Goal: Task Accomplishment & Management: Manage account settings

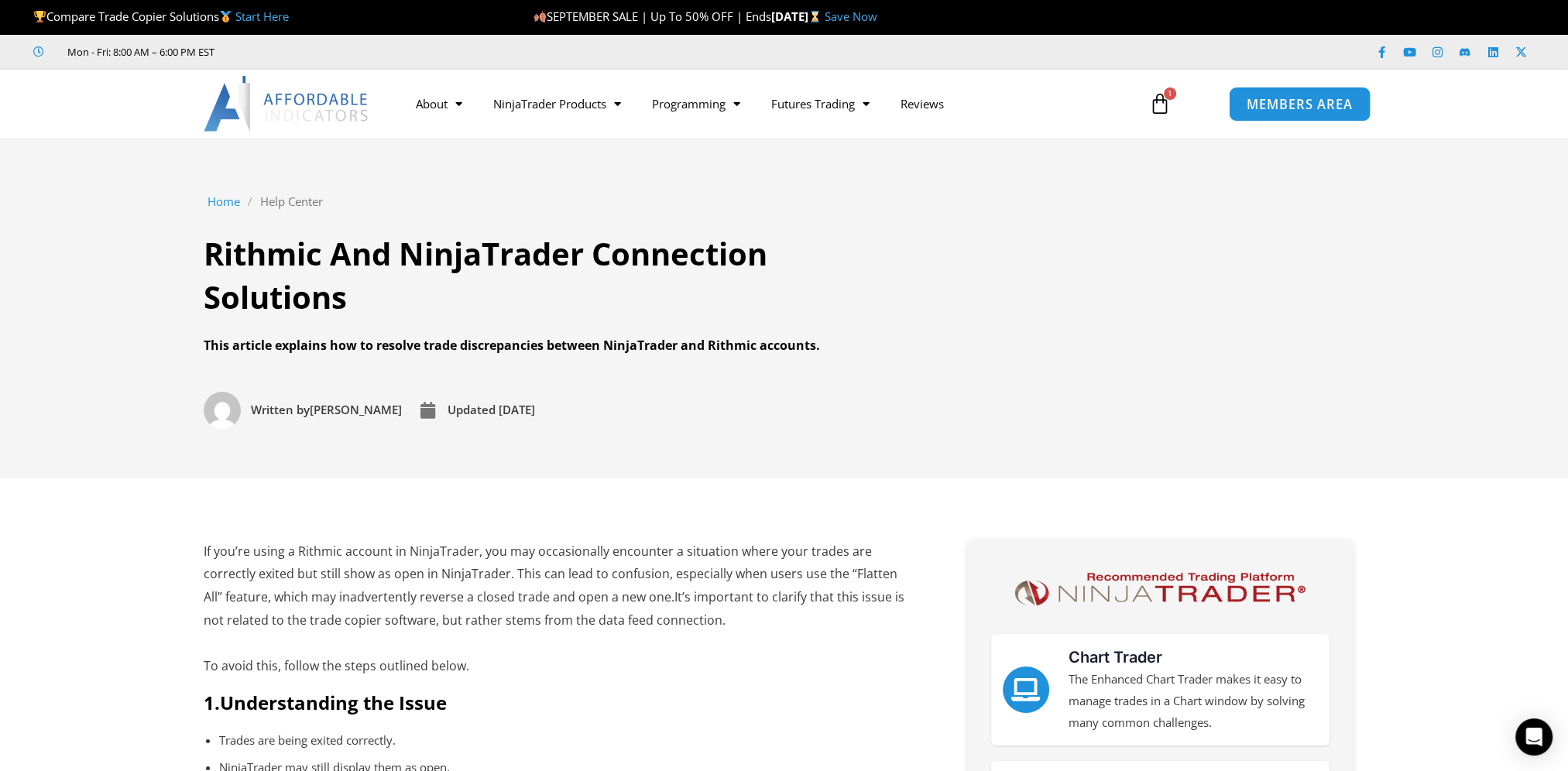
click at [1236, 115] on link "MEMBERS AREA" at bounding box center [1299, 103] width 141 height 34
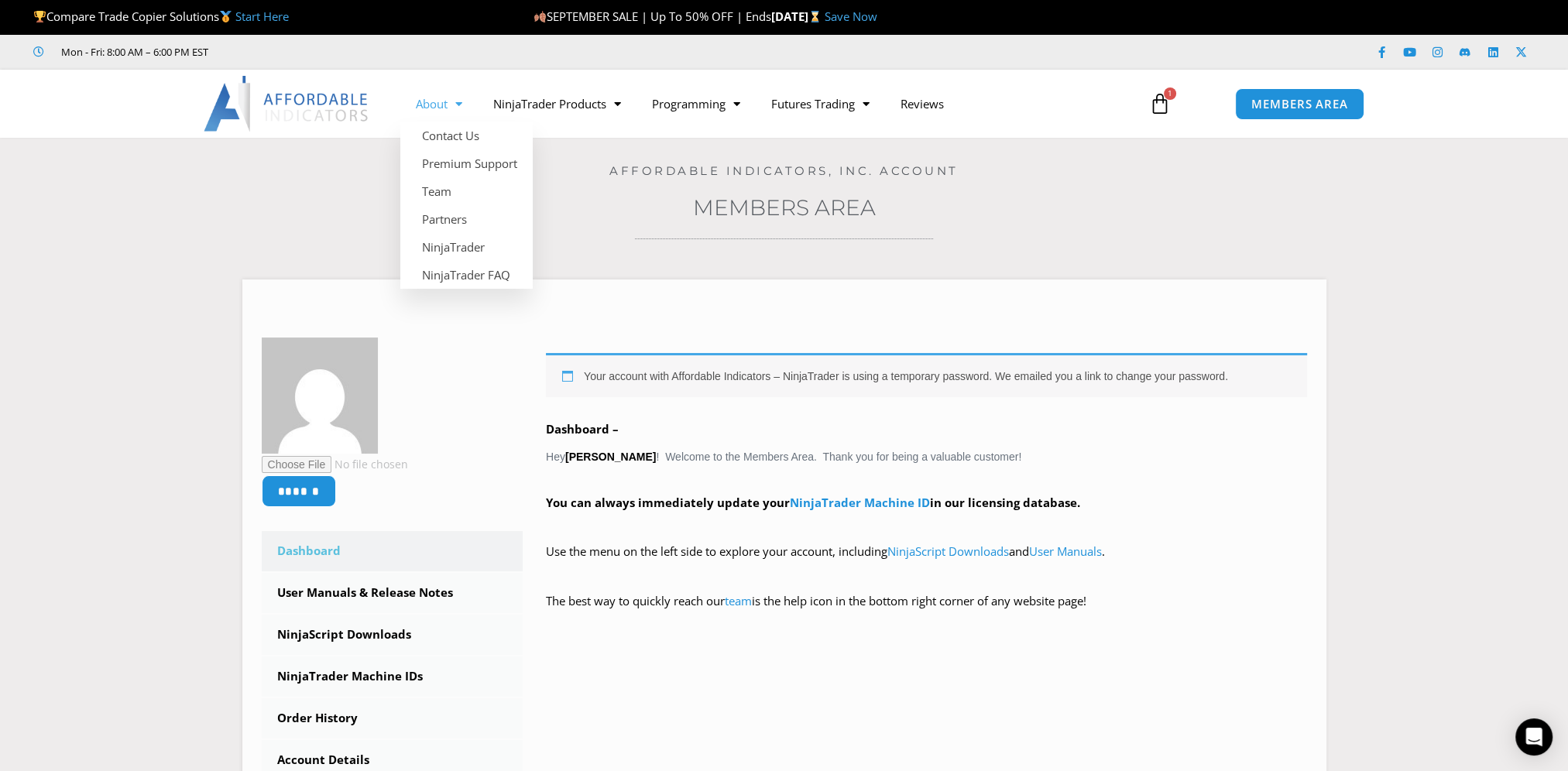
click at [453, 107] on span "Menu" at bounding box center [454, 104] width 14 height 27
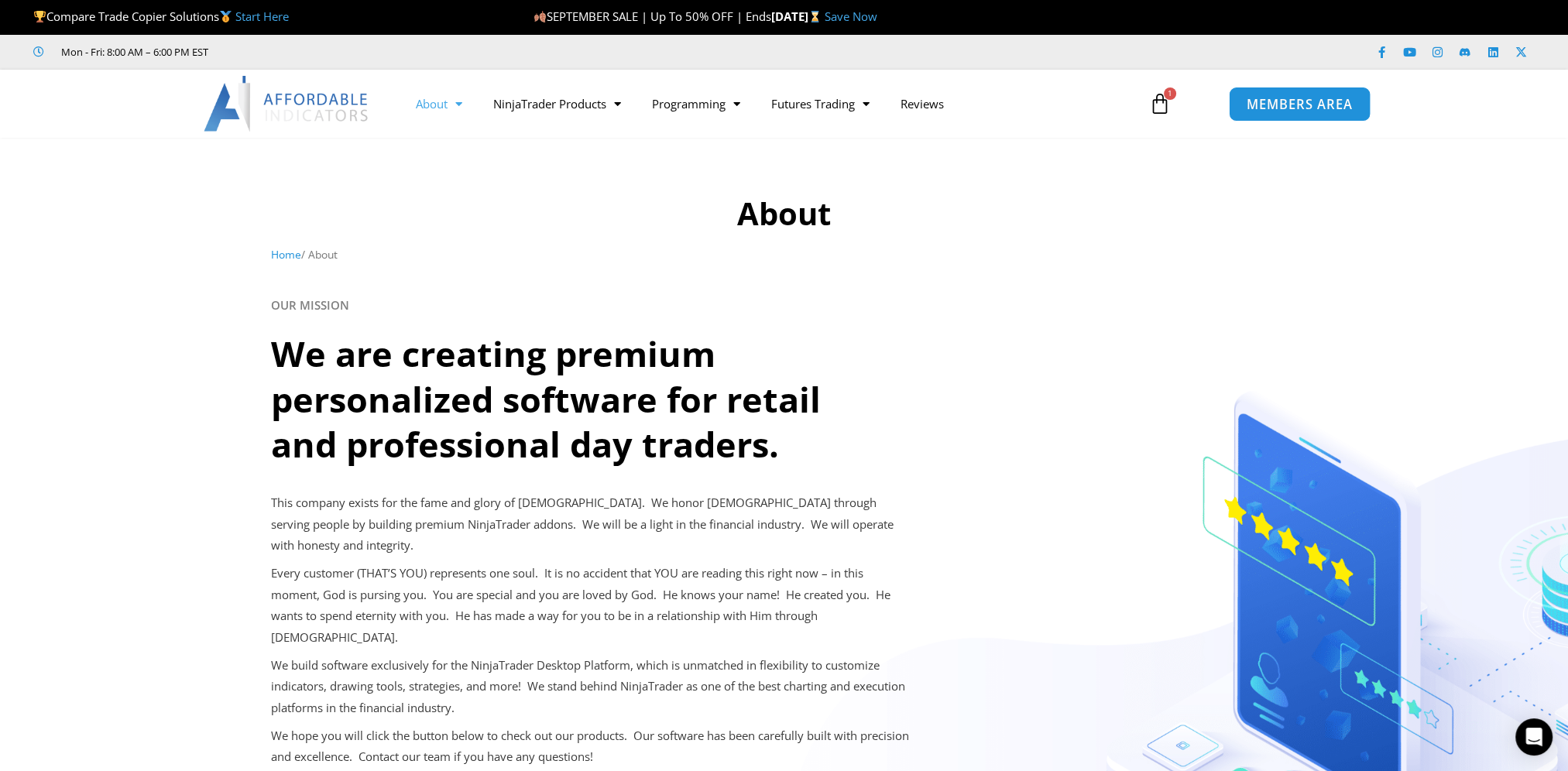
click at [1328, 111] on span "MEMBERS AREA" at bounding box center [1300, 104] width 106 height 13
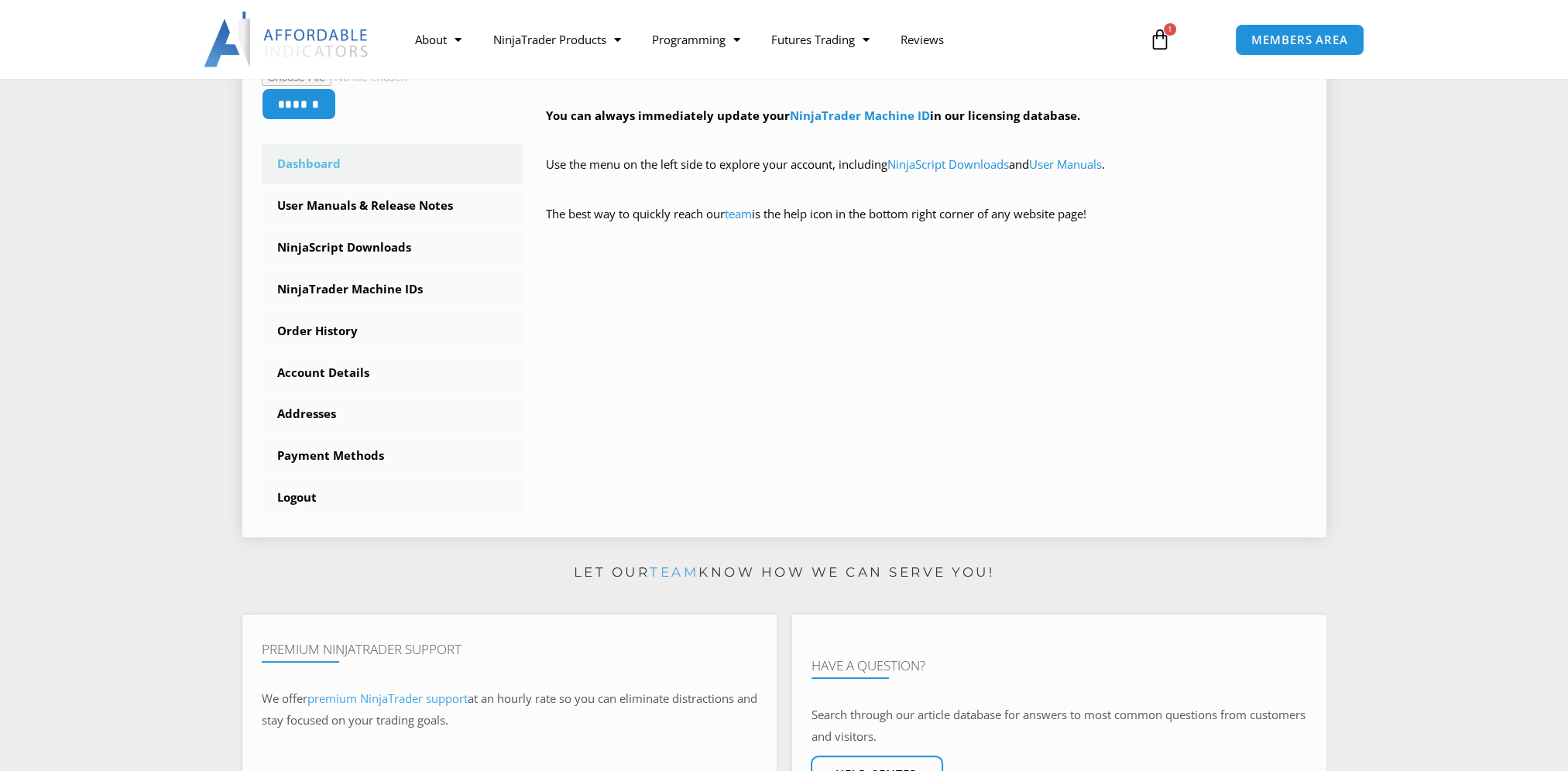
scroll to position [387, 0]
click at [305, 490] on link "Logout" at bounding box center [392, 498] width 262 height 40
click at [288, 500] on link "Logout" at bounding box center [392, 498] width 262 height 40
click at [306, 499] on link "Logout" at bounding box center [392, 498] width 262 height 40
click at [288, 500] on link "Logout" at bounding box center [392, 498] width 262 height 40
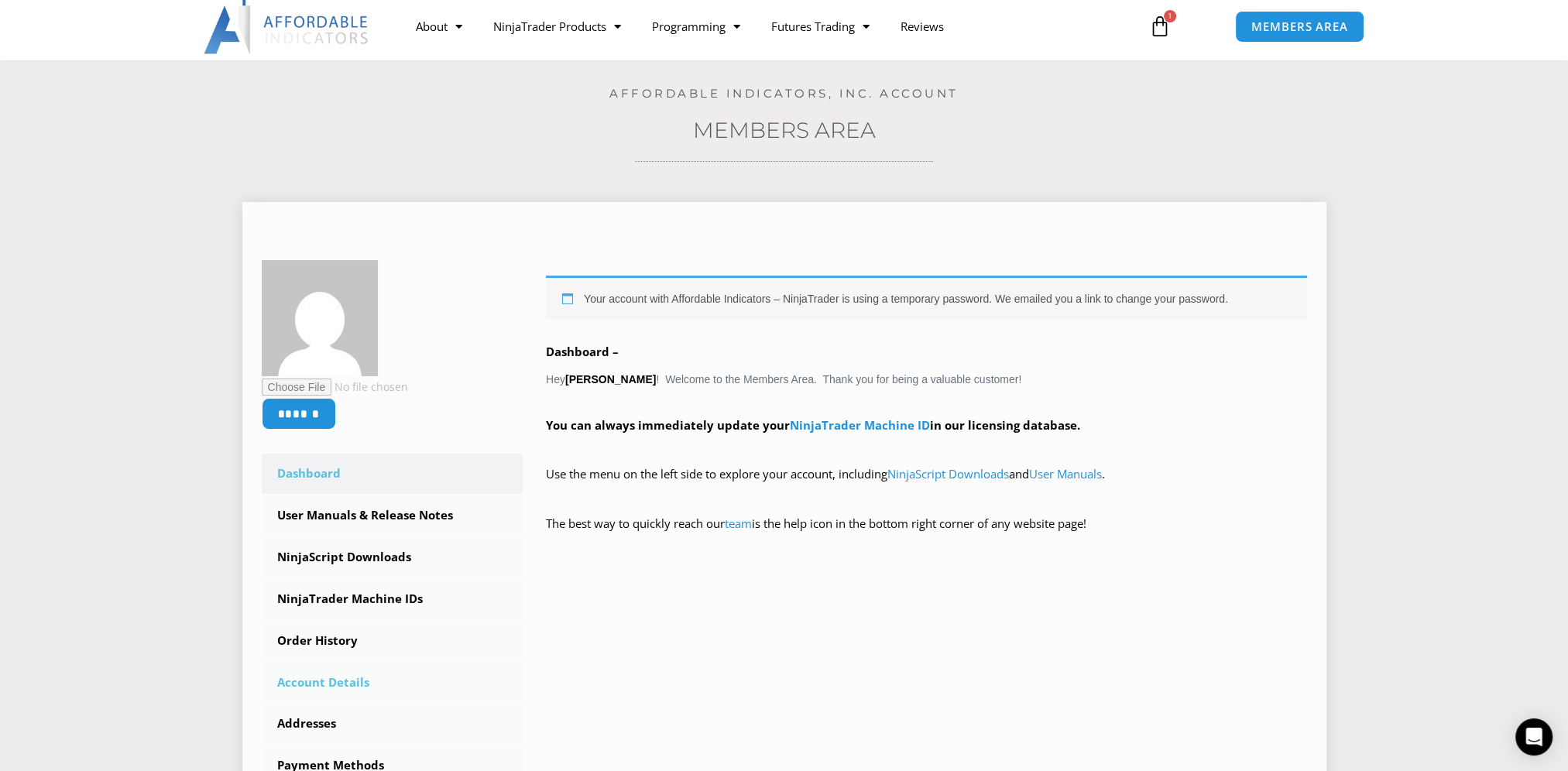
scroll to position [464, 0]
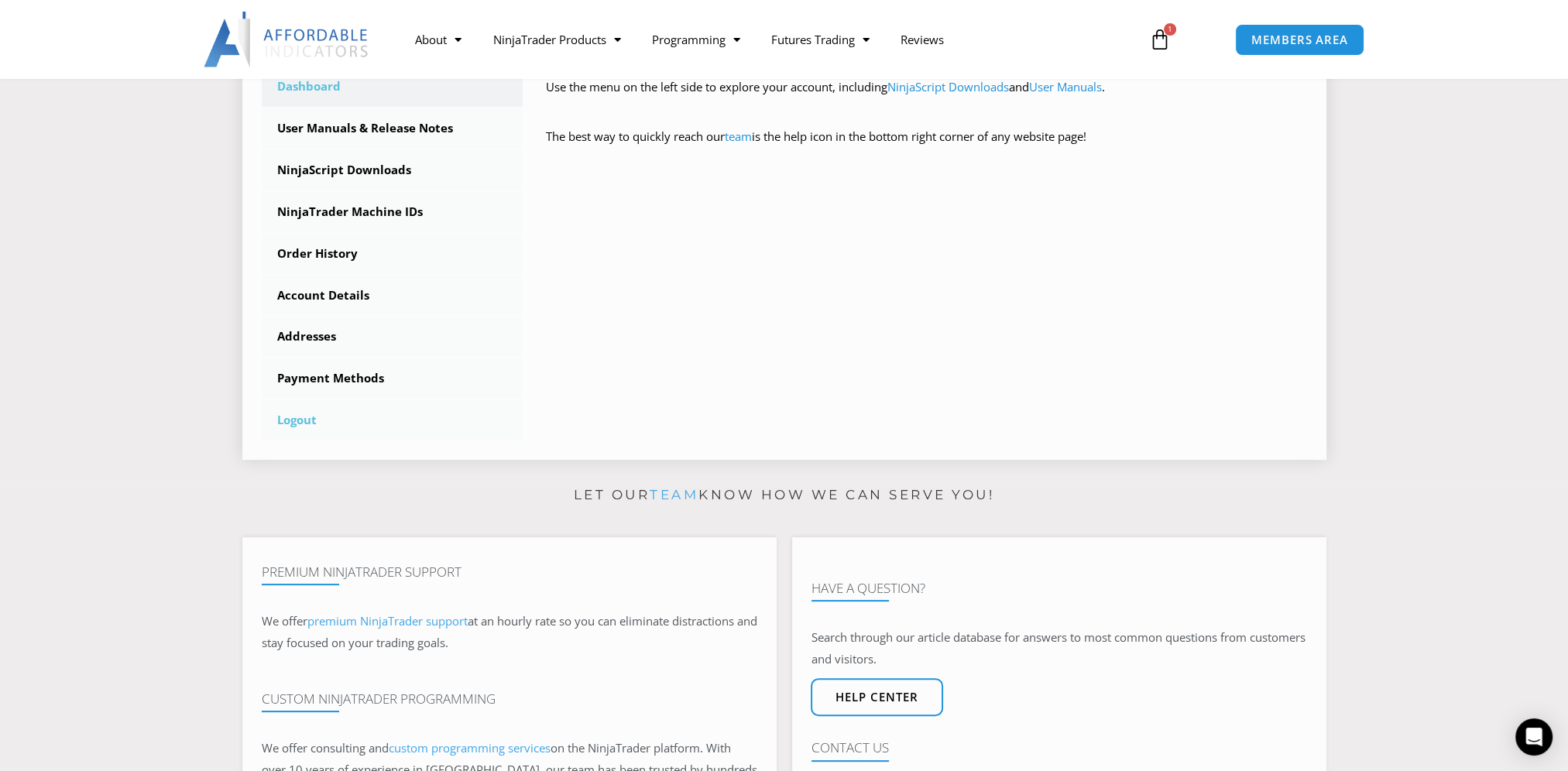
click at [319, 430] on link "Logout" at bounding box center [392, 420] width 262 height 40
click at [295, 433] on link "Logout" at bounding box center [392, 420] width 262 height 40
click at [297, 422] on link "Logout" at bounding box center [392, 420] width 262 height 40
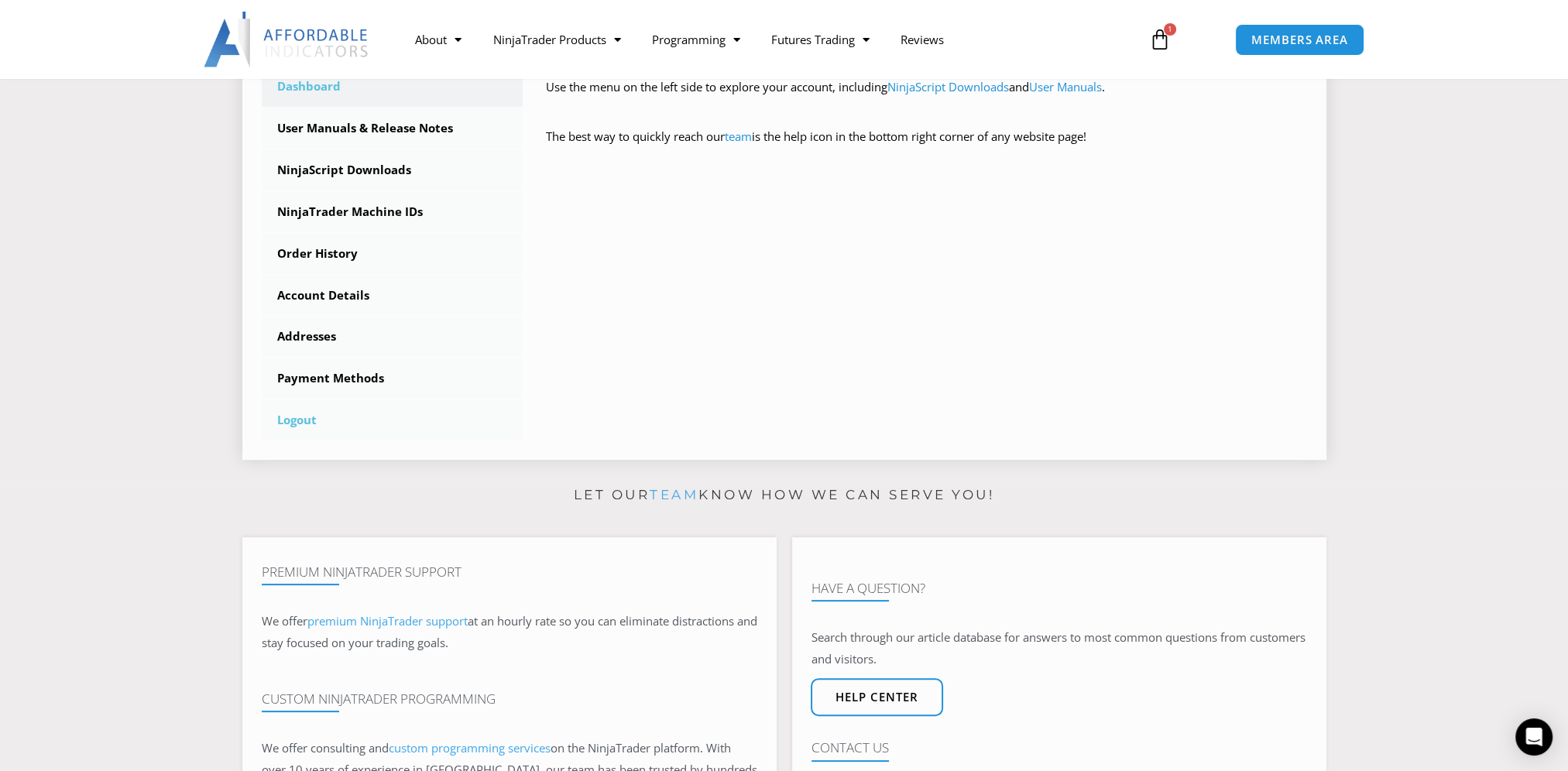
click at [297, 422] on link "Logout" at bounding box center [392, 420] width 262 height 40
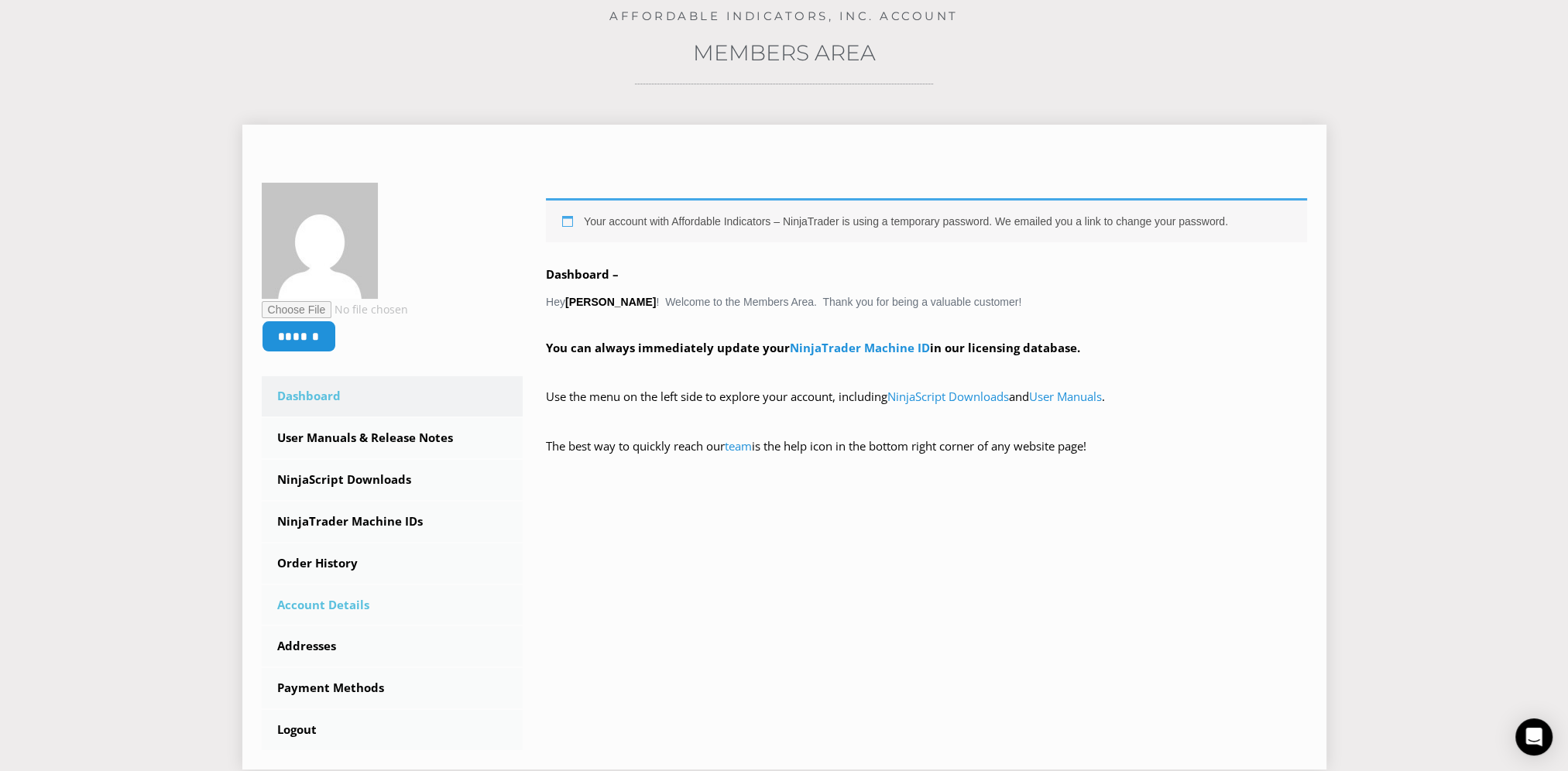
scroll to position [387, 0]
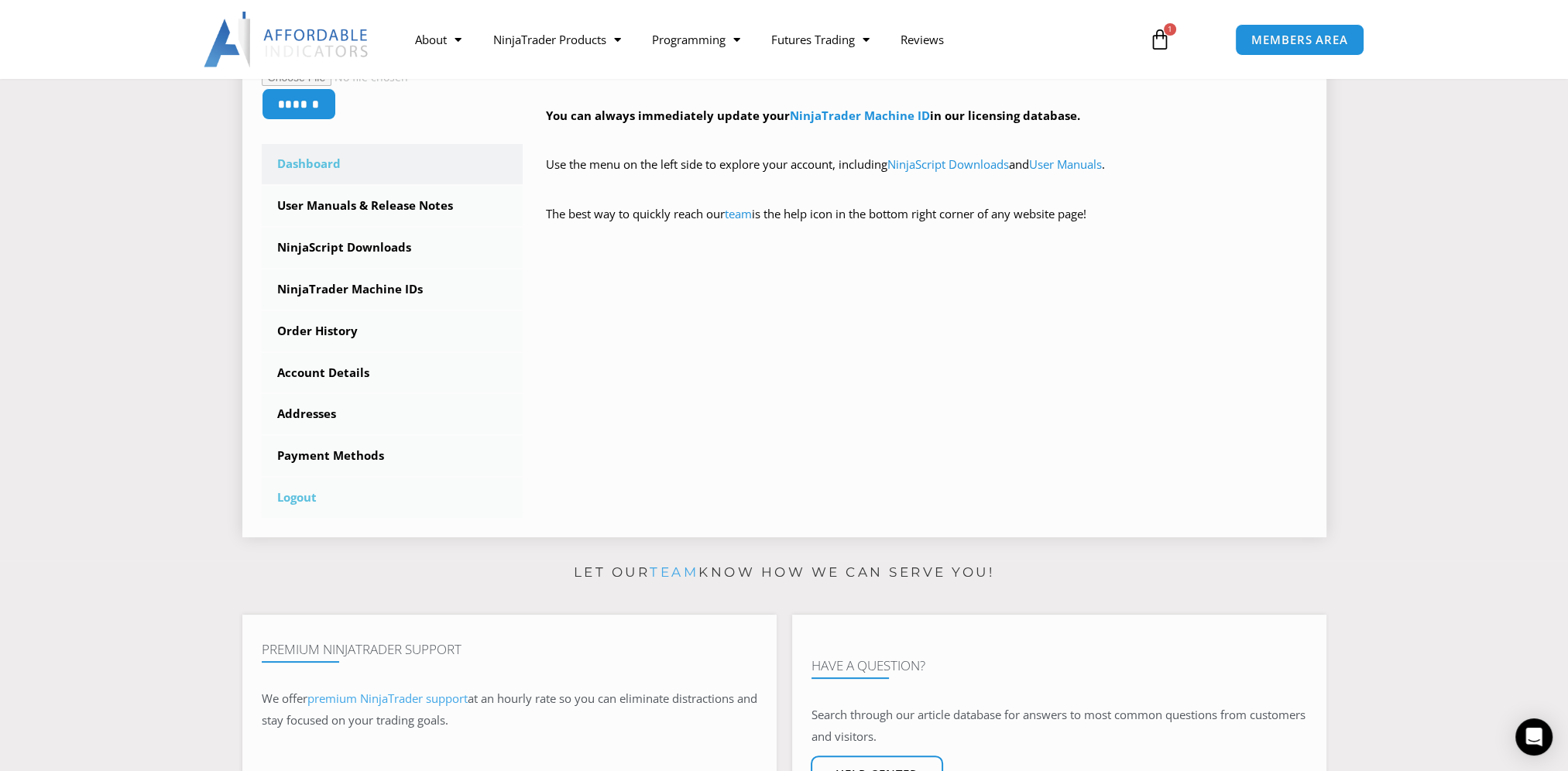
click at [296, 504] on link "Logout" at bounding box center [392, 498] width 262 height 40
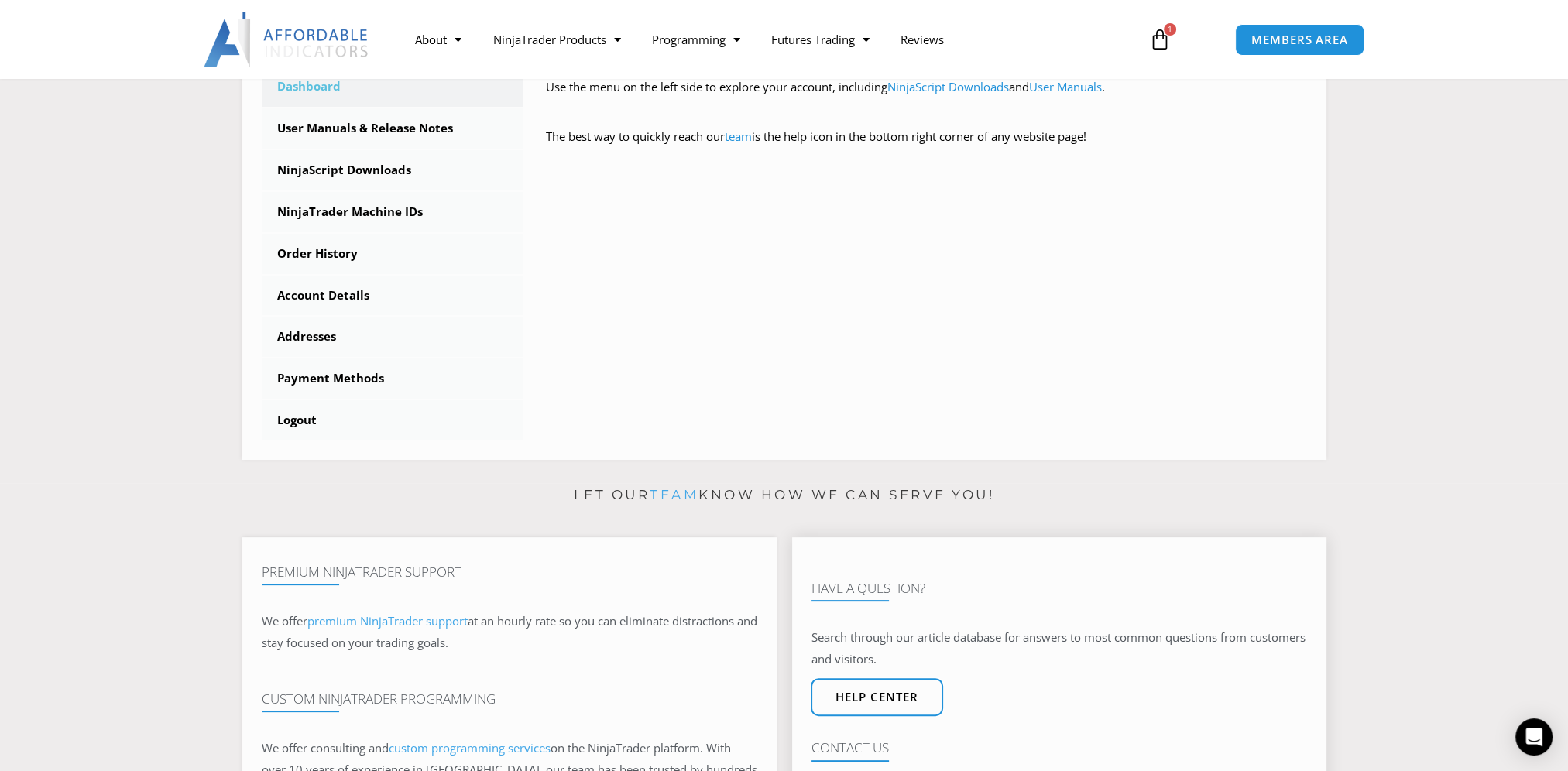
scroll to position [774, 0]
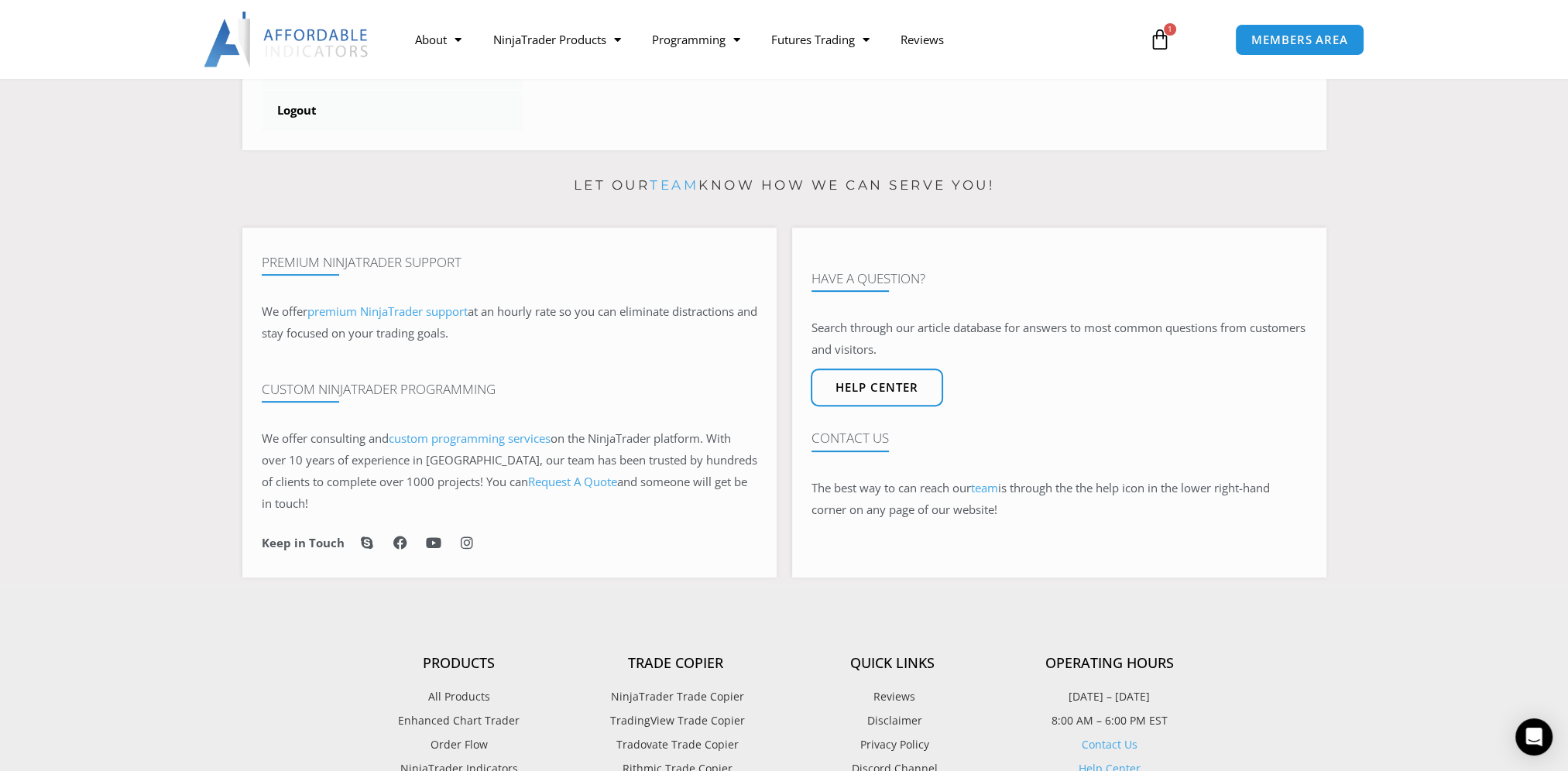
click at [39, 446] on section "Let our team know how we can serve you! Premium NinjaTrader Support We offer pr…" at bounding box center [784, 379] width 1568 height 412
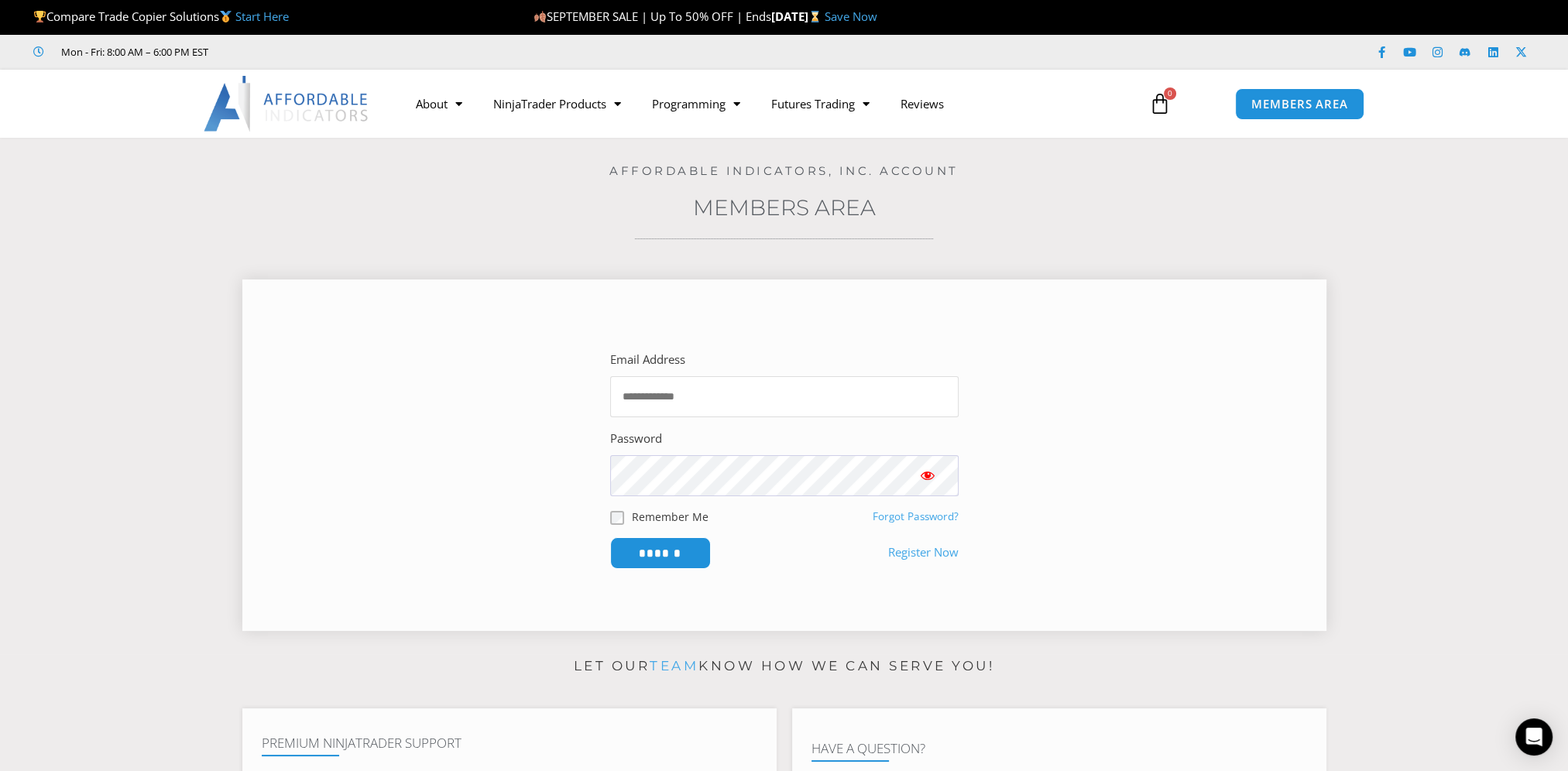
click at [743, 402] on input "Email Address" at bounding box center [784, 396] width 348 height 41
type input "**********"
click at [938, 517] on link "Forgot Password?" at bounding box center [915, 516] width 86 height 14
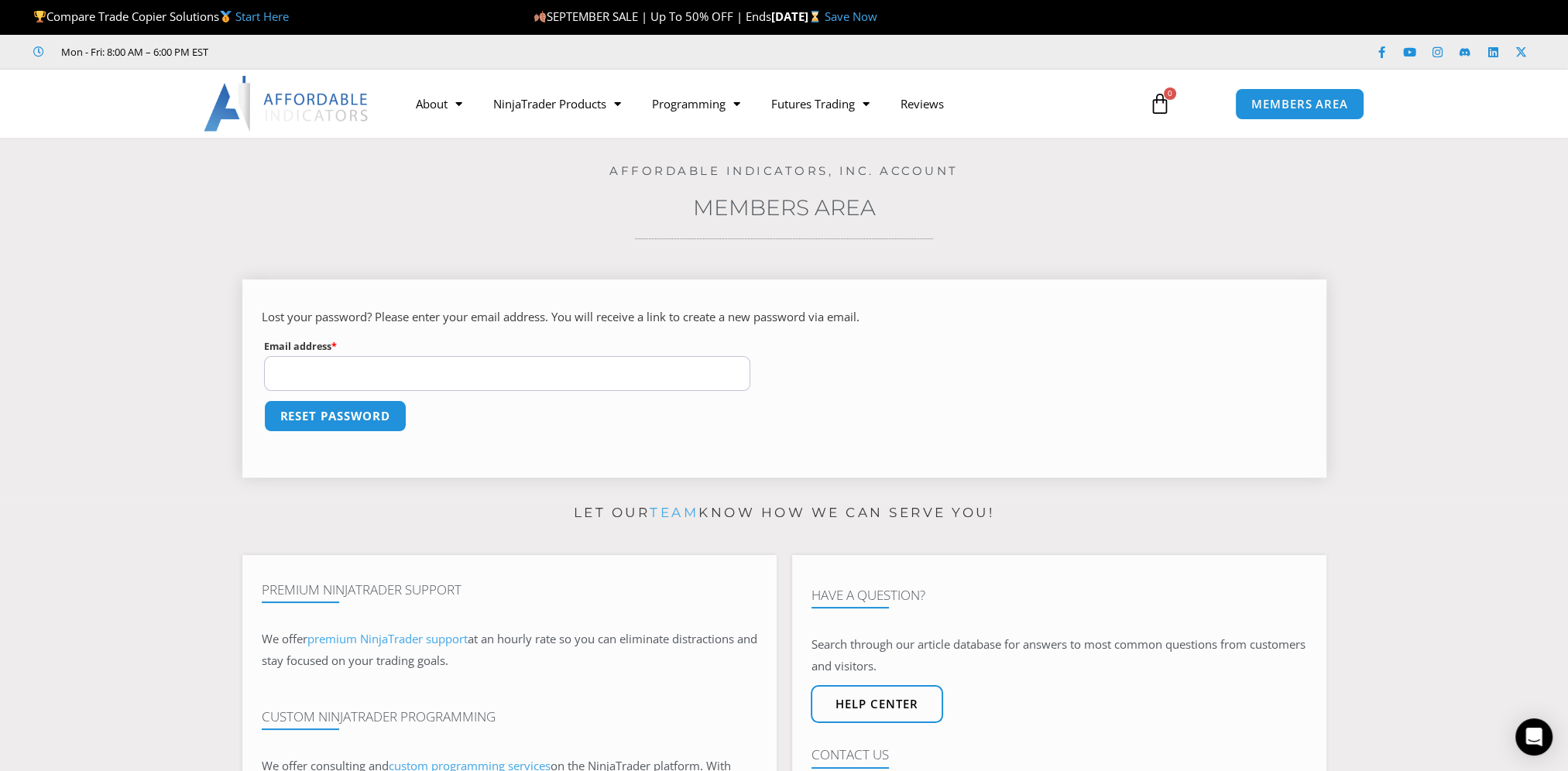
click at [495, 382] on input "Email address * Required" at bounding box center [507, 372] width 487 height 34
type input "**********"
click at [288, 415] on button "Reset password" at bounding box center [335, 416] width 151 height 34
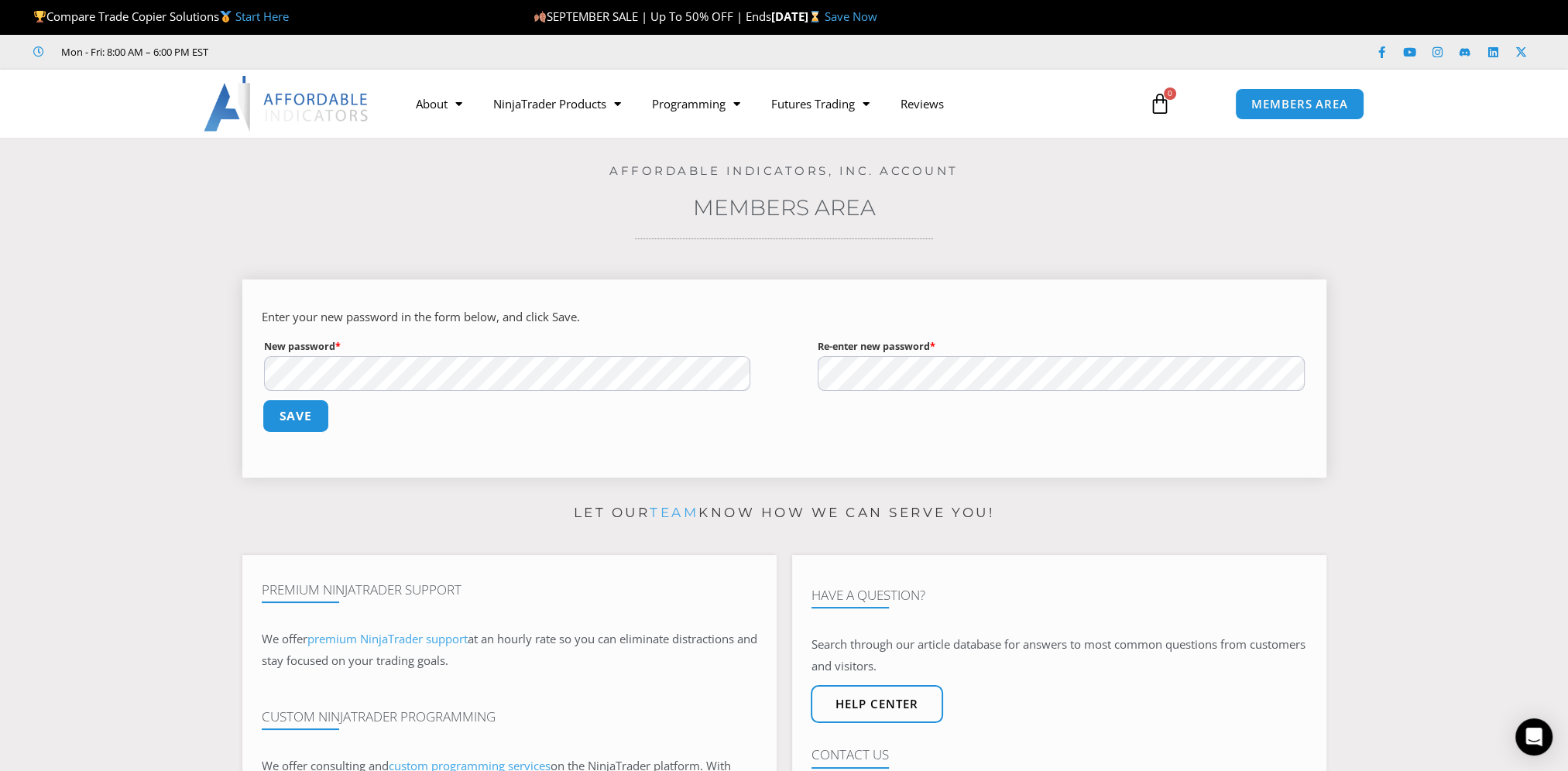
click at [289, 407] on button "Save" at bounding box center [294, 416] width 66 height 34
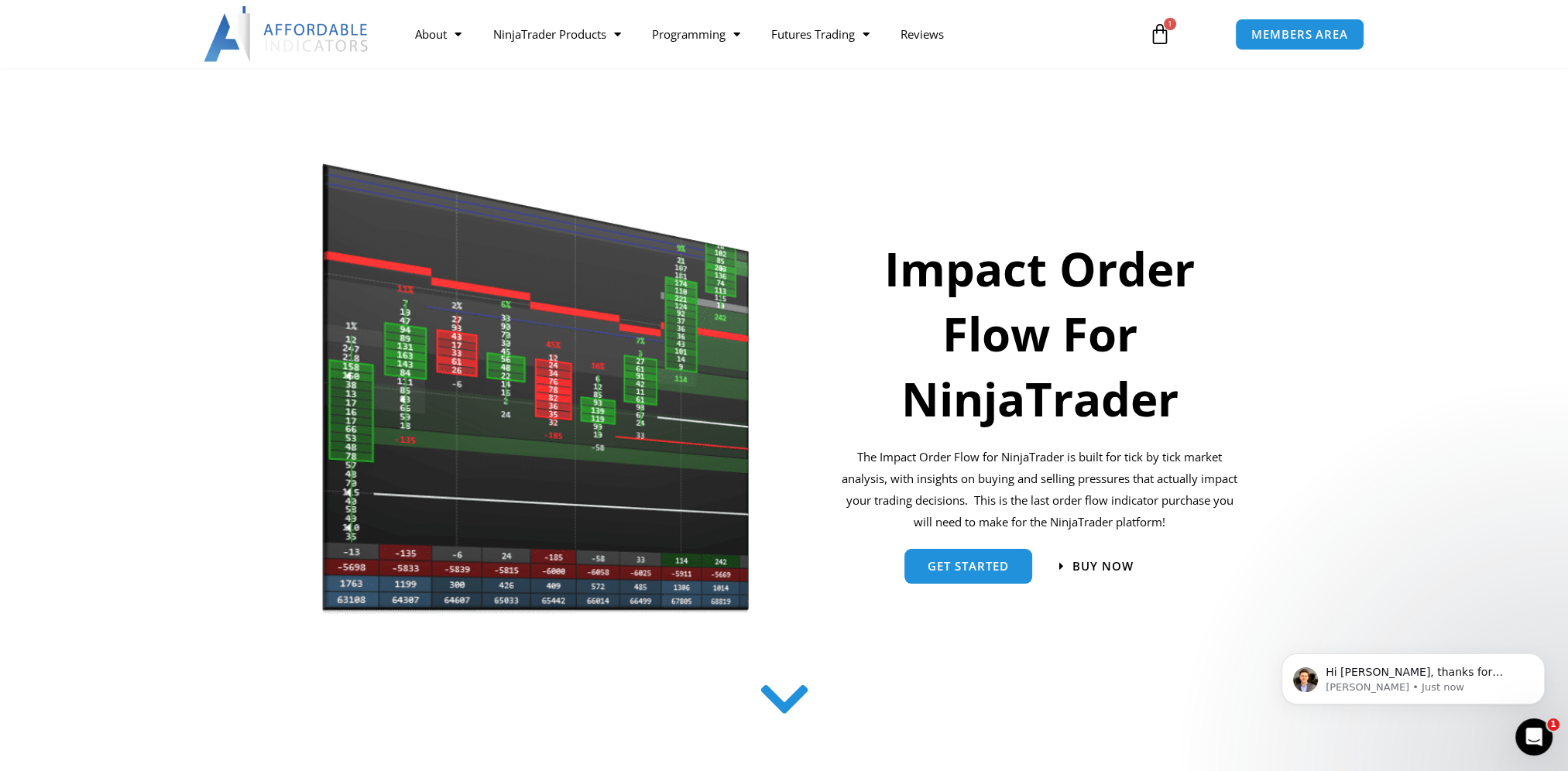
click at [1453, 533] on section "Impact Order Flow For NinjaTrader The Impact Order Flow for NinjaTrader is buil…" at bounding box center [784, 381] width 1568 height 489
click at [1350, 688] on p "[PERSON_NAME] • Just now" at bounding box center [1425, 687] width 199 height 14
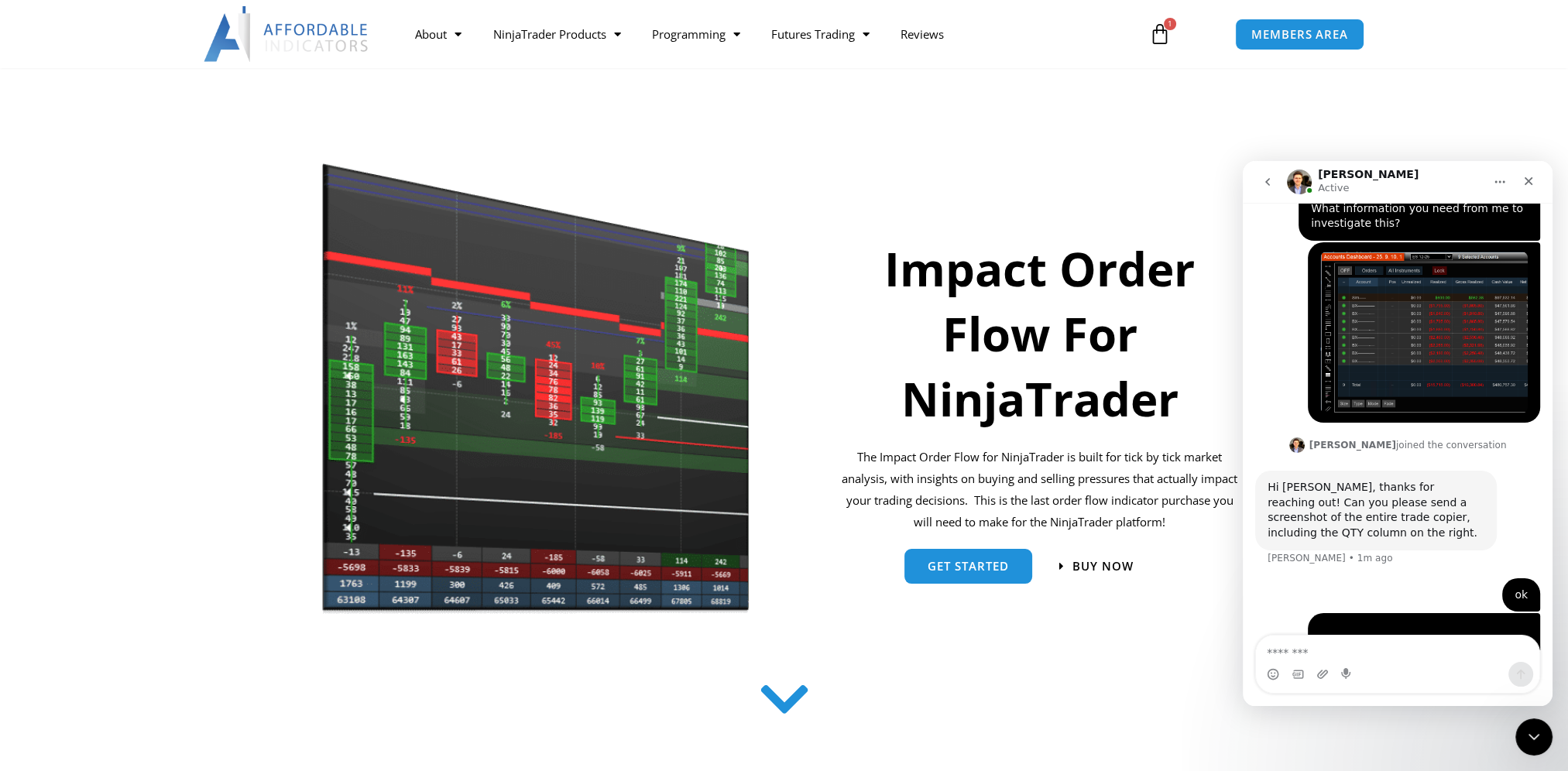
scroll to position [1782, 0]
